Goal: Task Accomplishment & Management: Use online tool/utility

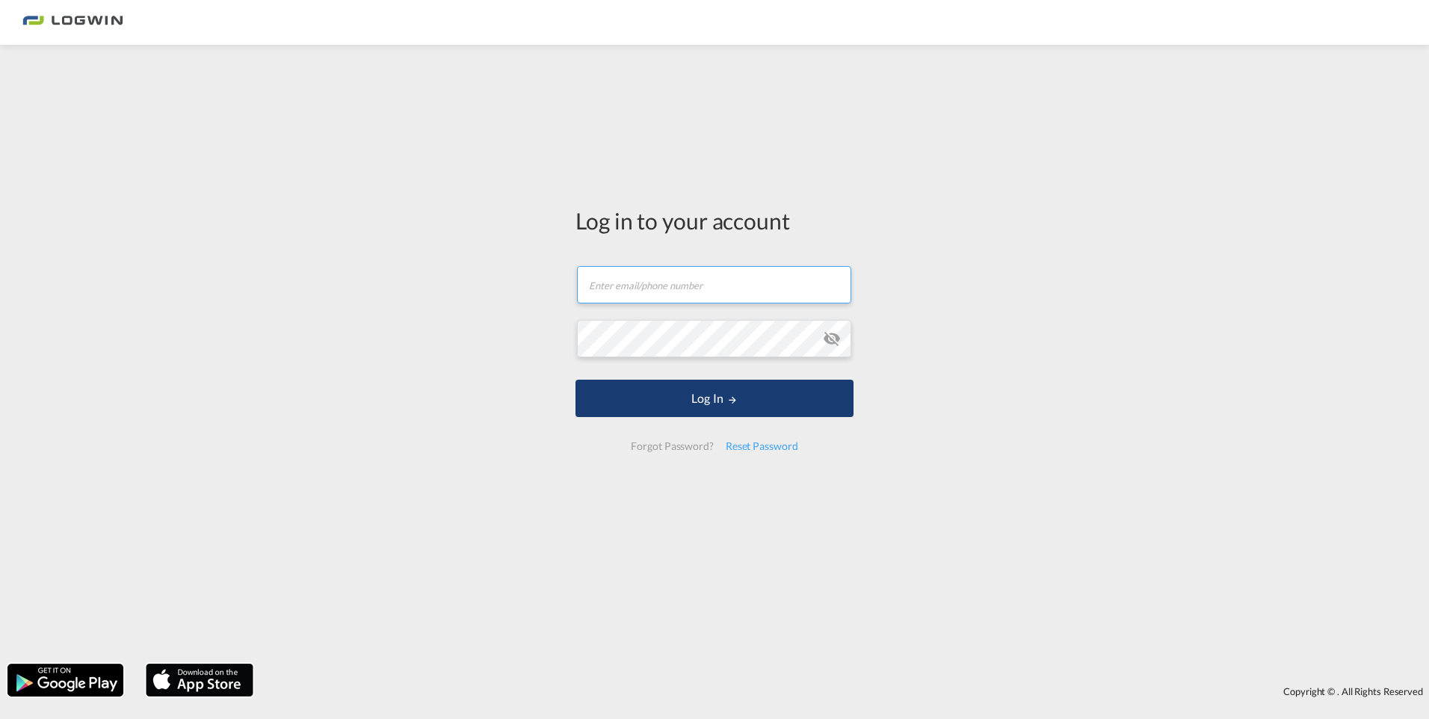
type input "[PERSON_NAME][EMAIL_ADDRESS][DOMAIN_NAME]"
click at [668, 389] on button "Log In" at bounding box center [714, 398] width 278 height 37
